Goal: Task Accomplishment & Management: Manage account settings

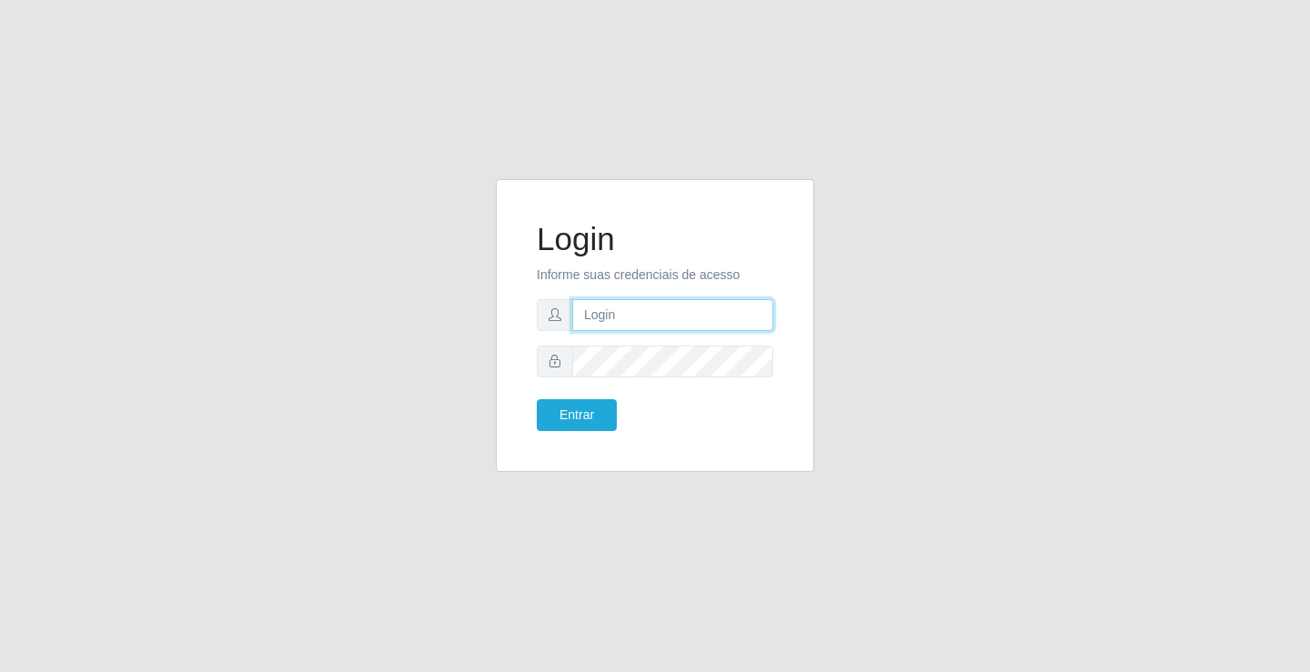
click at [630, 321] on input "text" at bounding box center [672, 315] width 201 height 32
type input "ediane@ideal"
click at [537, 399] on button "Entrar" at bounding box center [577, 415] width 80 height 32
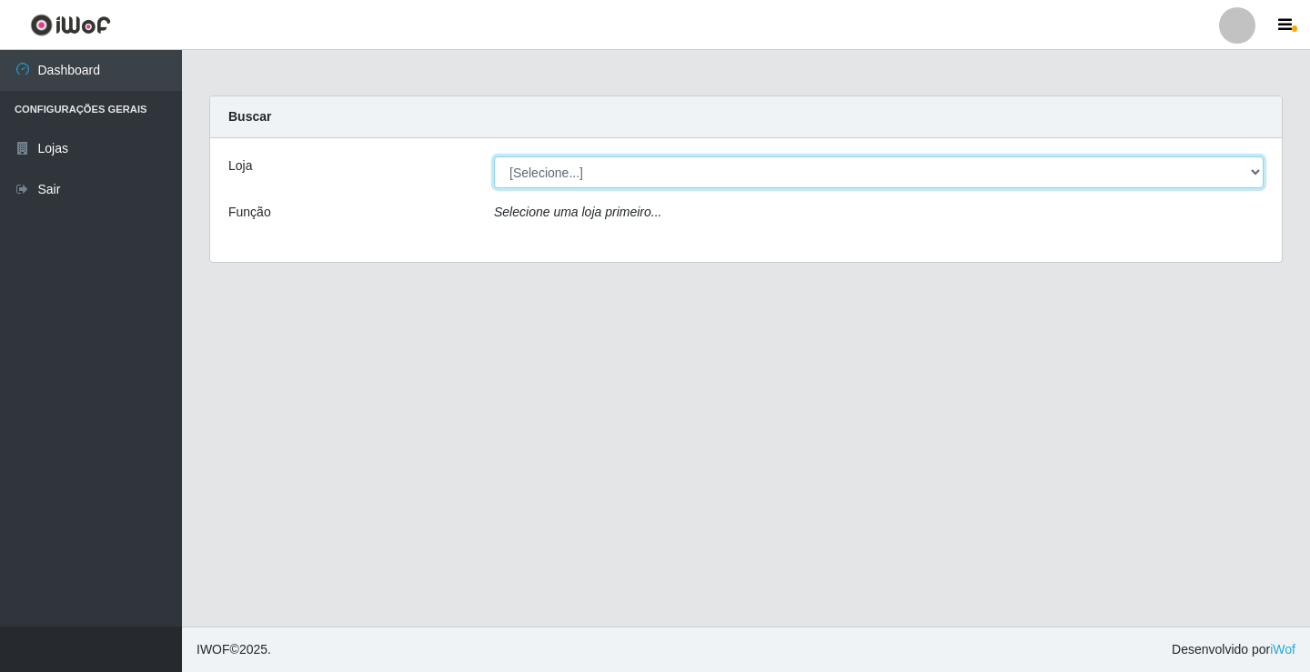
click at [523, 179] on select "[Selecione...] Ideal - Conceição" at bounding box center [879, 172] width 770 height 32
select select "231"
click at [494, 156] on select "[Selecione...] Ideal - Conceição" at bounding box center [879, 172] width 770 height 32
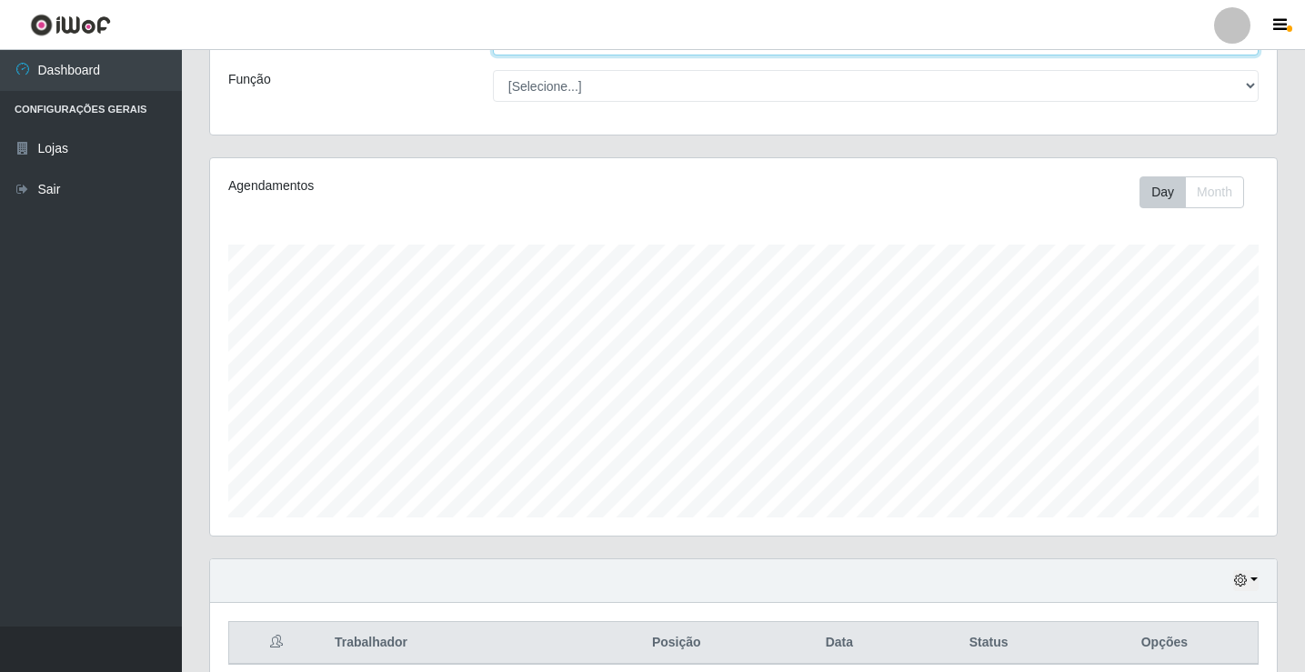
scroll to position [212, 0]
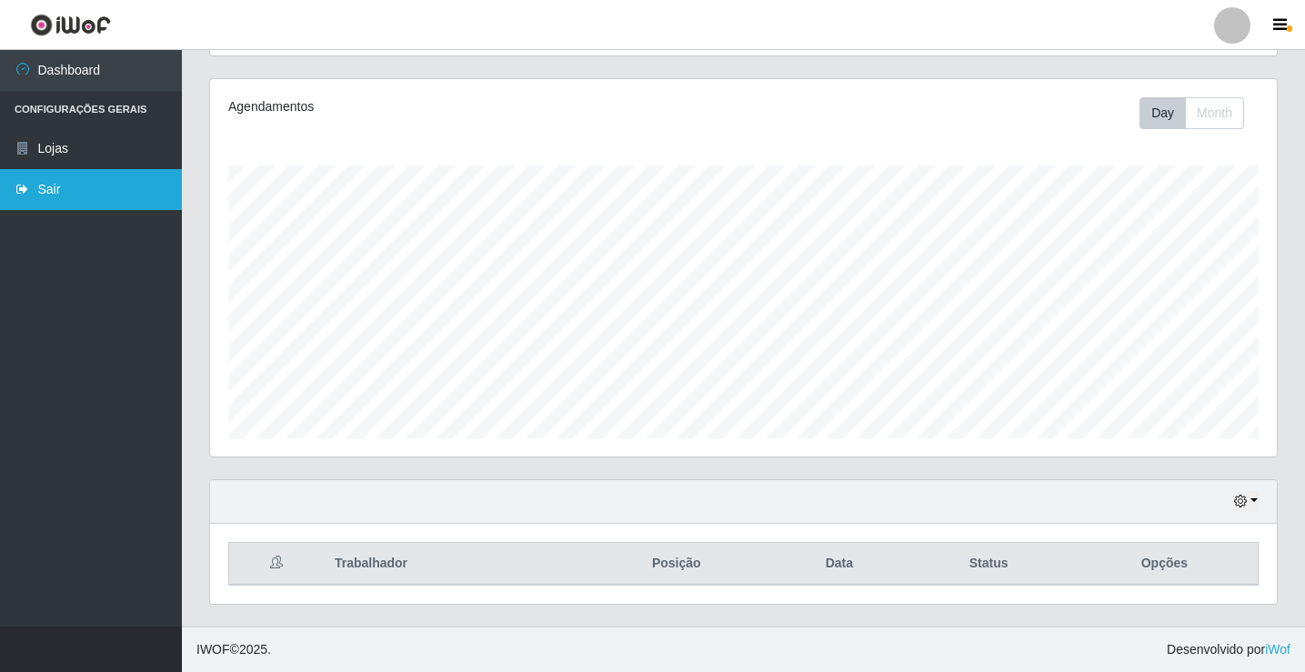
click at [57, 192] on link "Sair" at bounding box center [91, 189] width 182 height 41
